Goal: Transaction & Acquisition: Download file/media

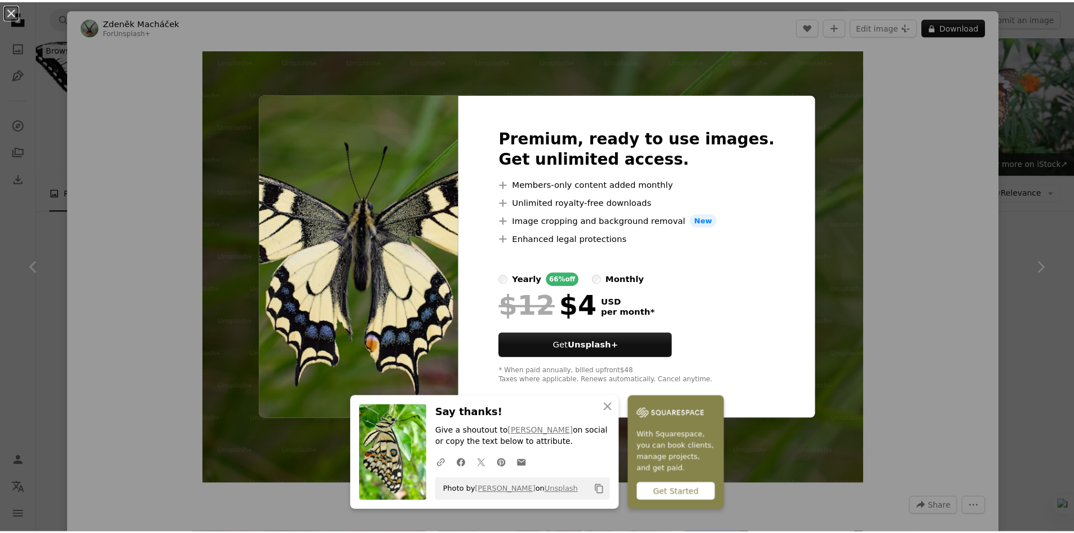
scroll to position [439, 0]
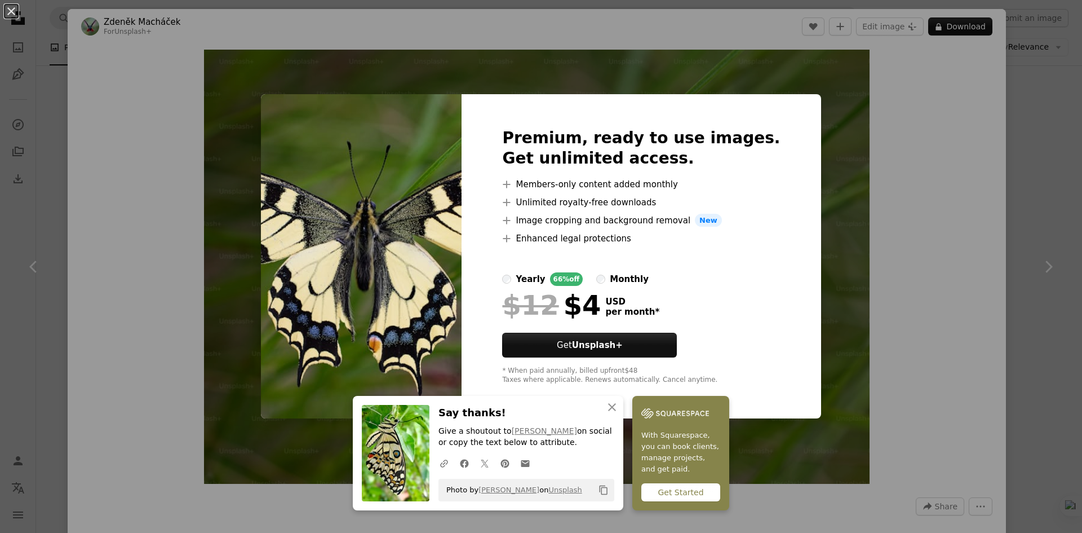
click at [1014, 216] on div "An X shape Premium, ready to use images. Get unlimited access. A plus sign Memb…" at bounding box center [541, 266] width 1082 height 533
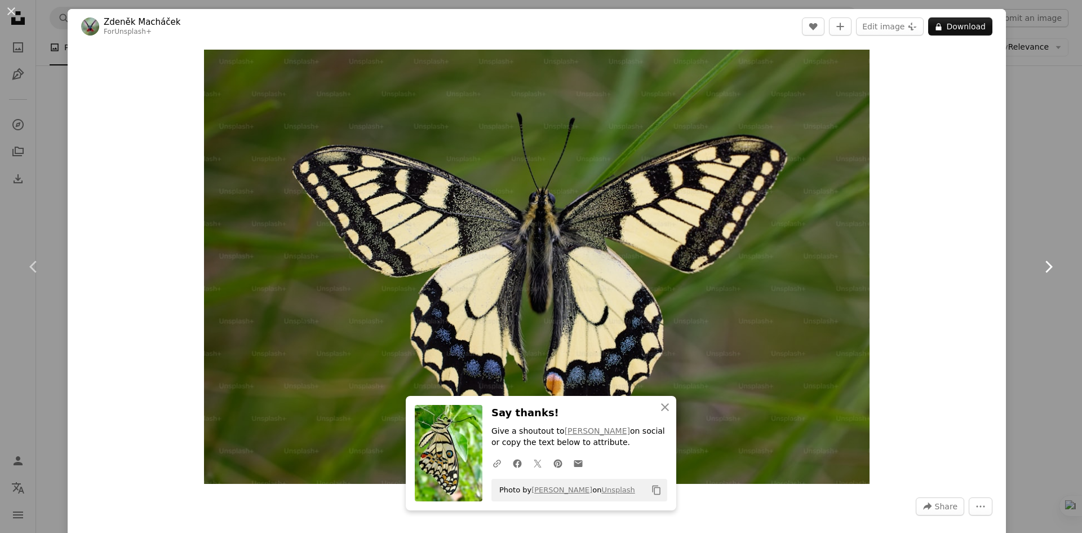
click at [1015, 216] on link "Chevron right" at bounding box center [1049, 267] width 68 height 108
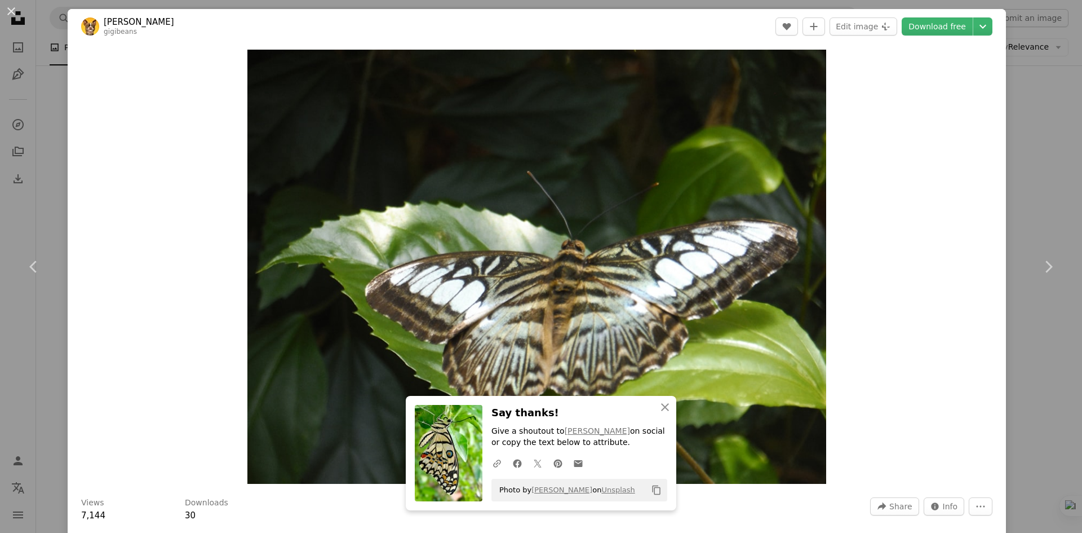
click at [1012, 87] on div "An X shape Chevron left Chevron right [PERSON_NAME] gigibeans A heart A plus si…" at bounding box center [541, 266] width 1082 height 533
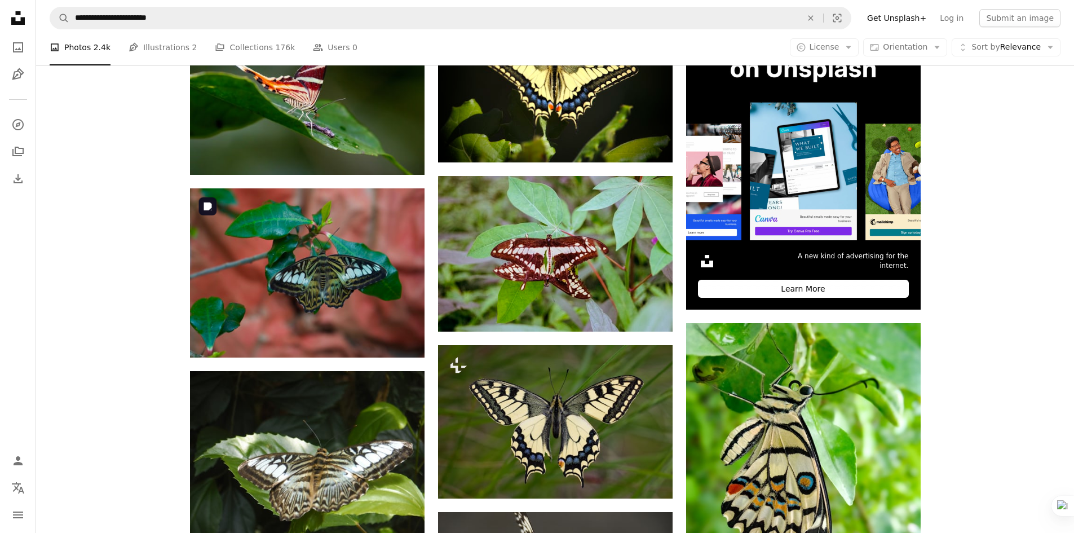
scroll to position [294, 0]
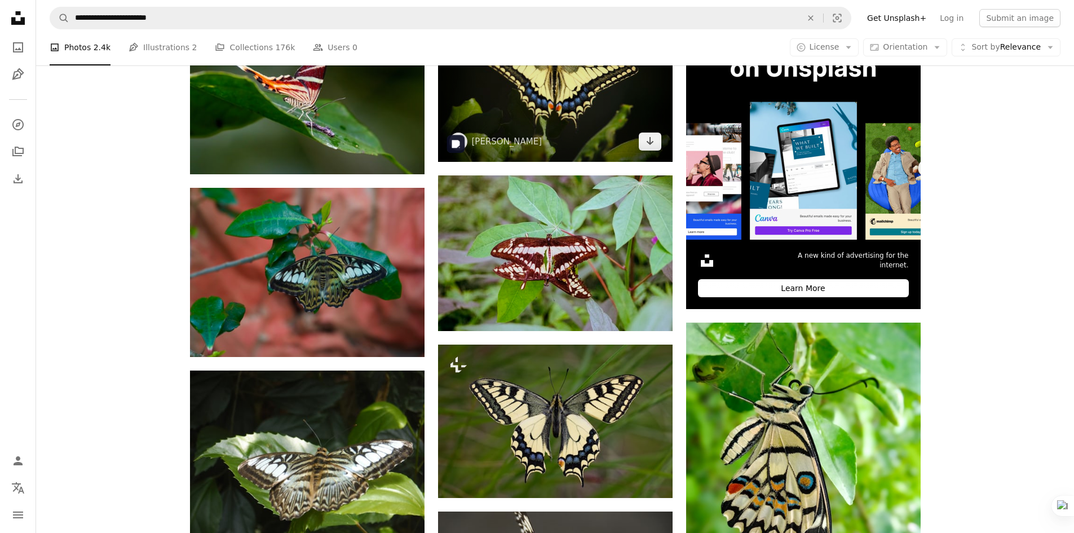
click at [532, 112] on img at bounding box center [555, 83] width 235 height 157
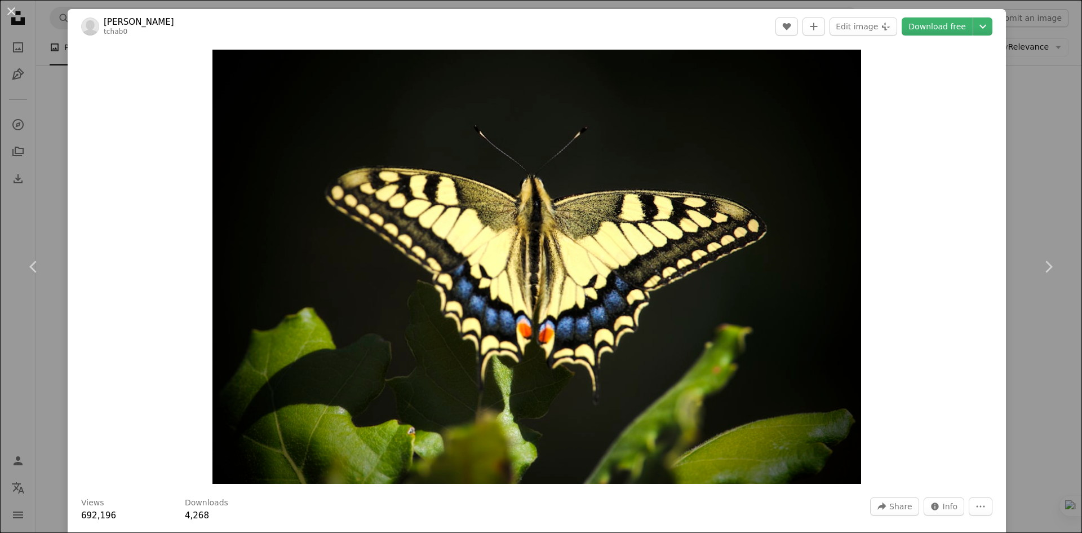
click at [1064, 183] on div "An X shape Chevron left Chevron right [PERSON_NAME] tchab0 A heart A plus sign …" at bounding box center [541, 266] width 1082 height 533
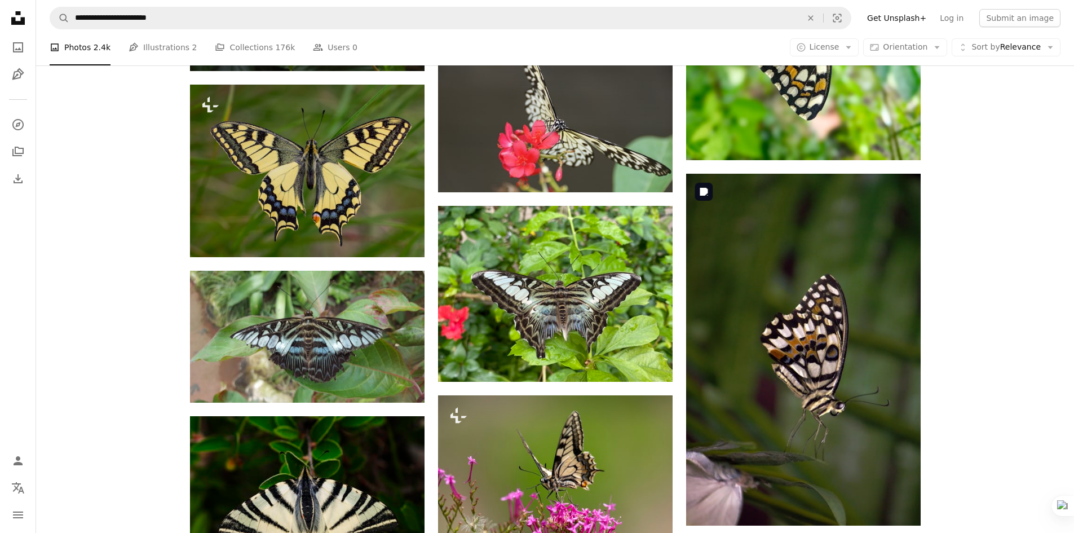
scroll to position [770, 0]
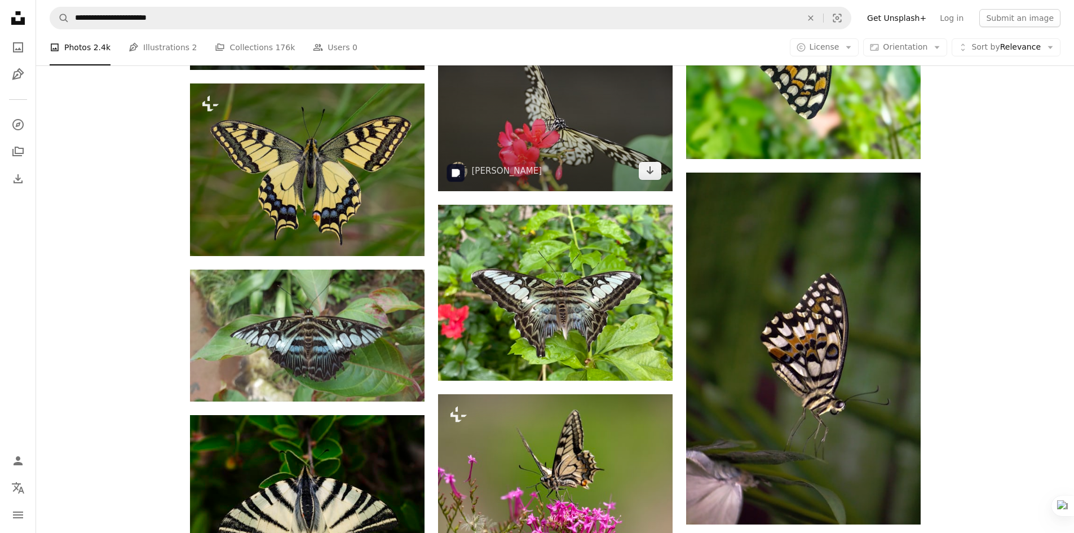
click at [581, 142] on img at bounding box center [555, 113] width 235 height 156
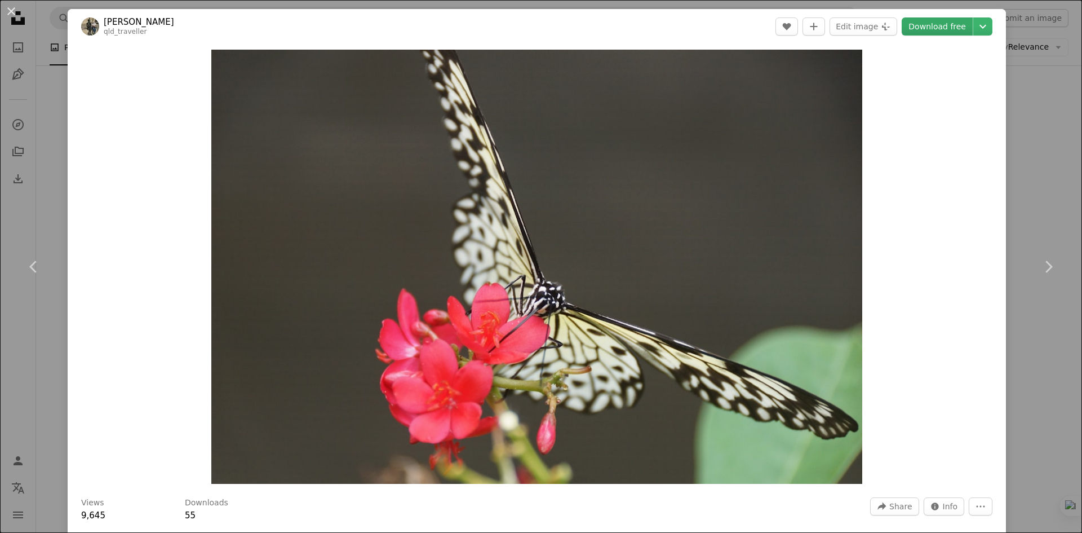
click at [932, 27] on link "Download free" at bounding box center [937, 26] width 71 height 18
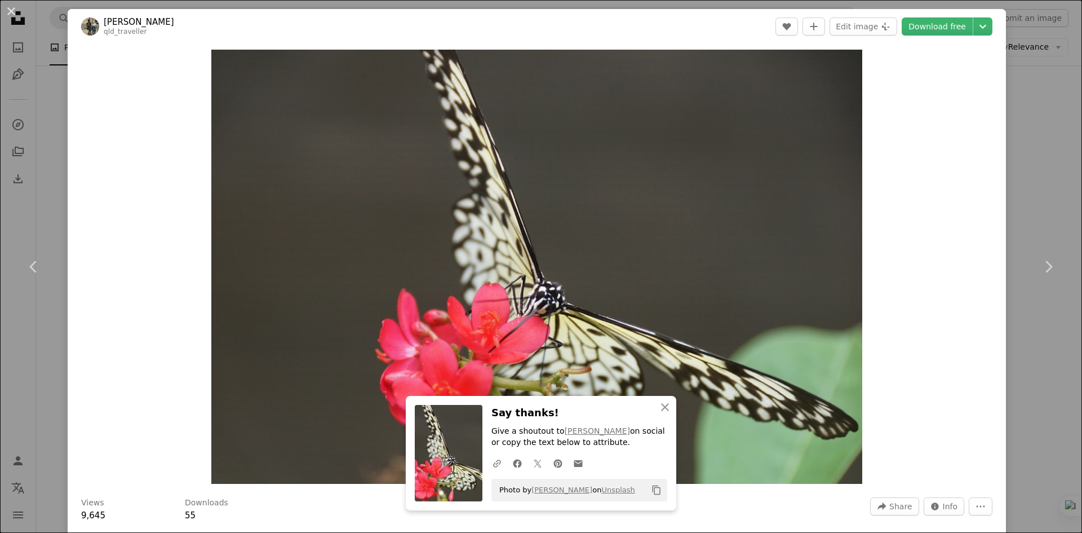
click at [1041, 140] on div "An X shape Chevron left Chevron right [PERSON_NAME] C qld_traveller A heart A p…" at bounding box center [541, 266] width 1082 height 533
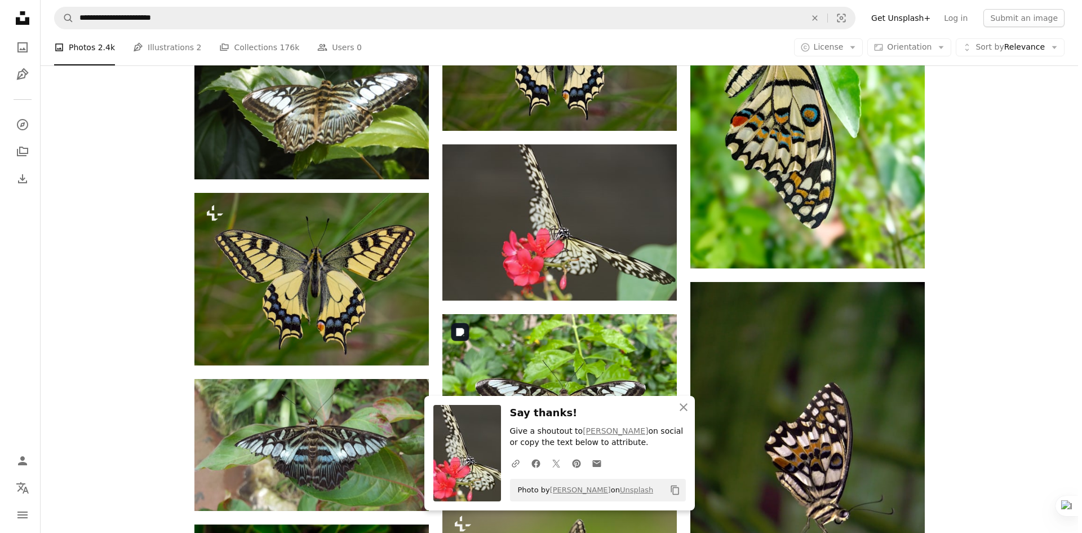
scroll to position [660, 0]
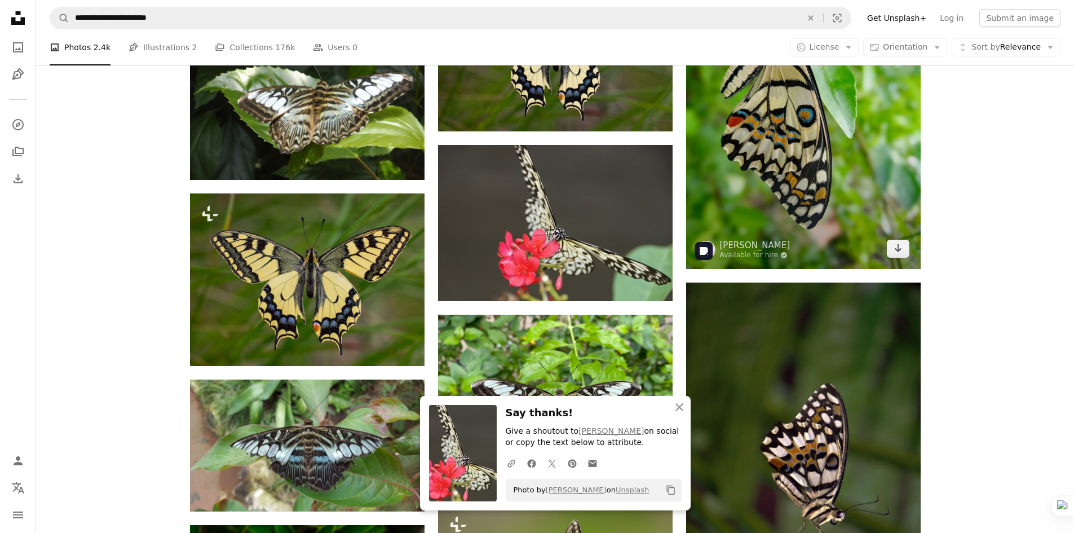
click at [735, 186] on img at bounding box center [803, 112] width 235 height 313
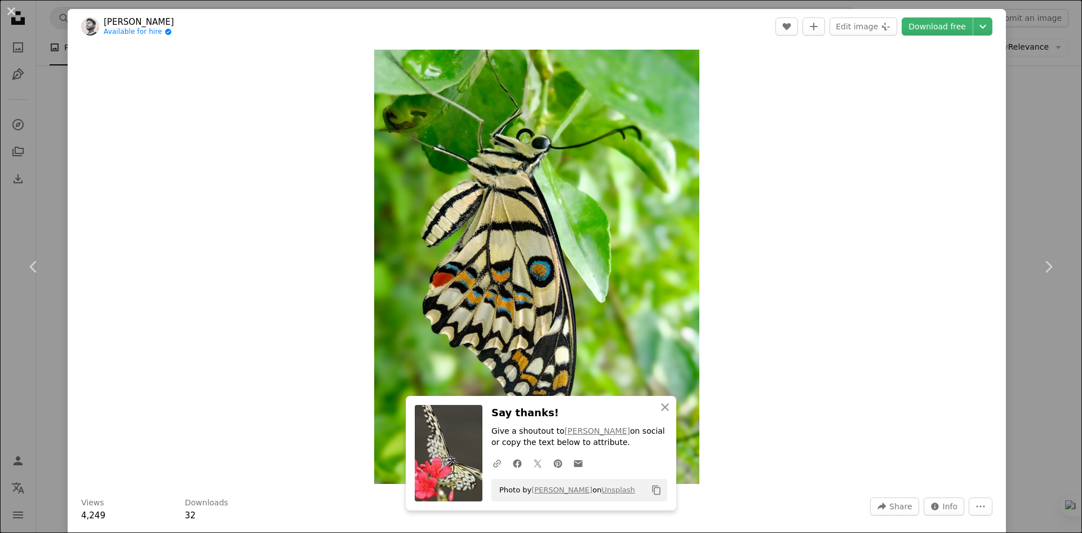
click at [1027, 206] on div "An X shape Chevron left Chevron right [PERSON_NAME] Available for hire A checkm…" at bounding box center [541, 266] width 1082 height 533
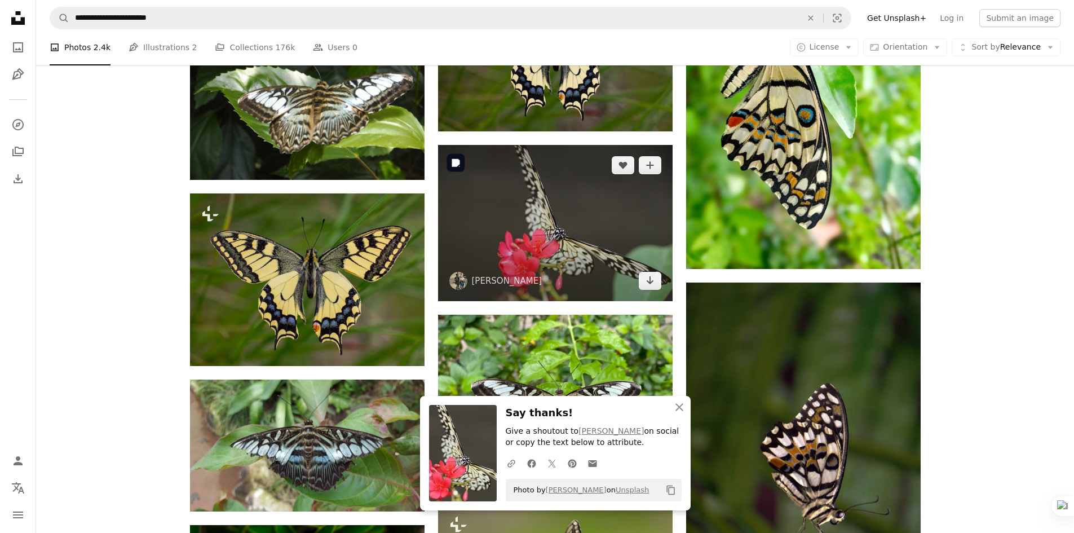
click at [529, 240] on img at bounding box center [555, 223] width 235 height 156
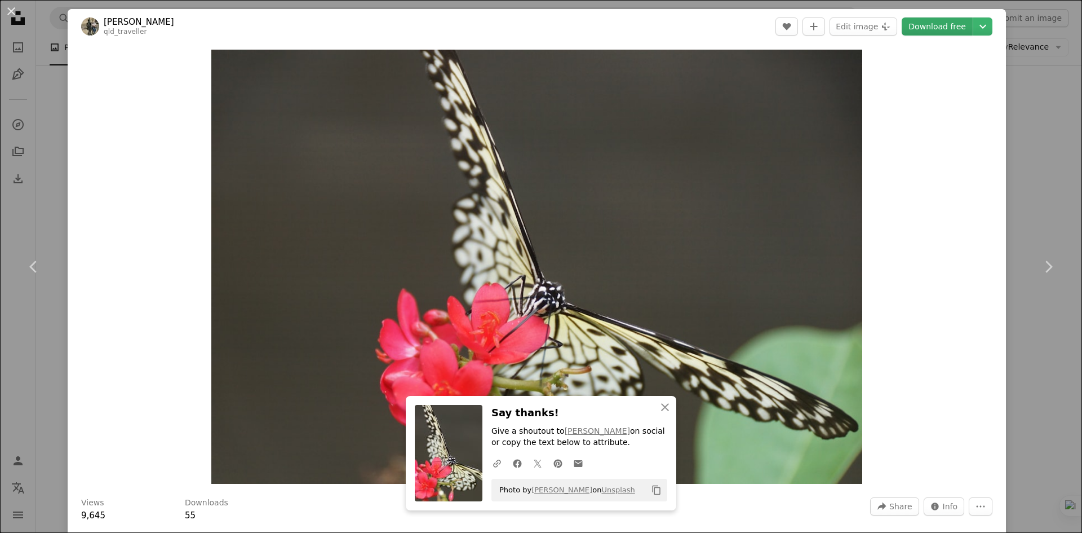
click at [935, 23] on link "Download free" at bounding box center [937, 26] width 71 height 18
